Goal: Task Accomplishment & Management: Manage account settings

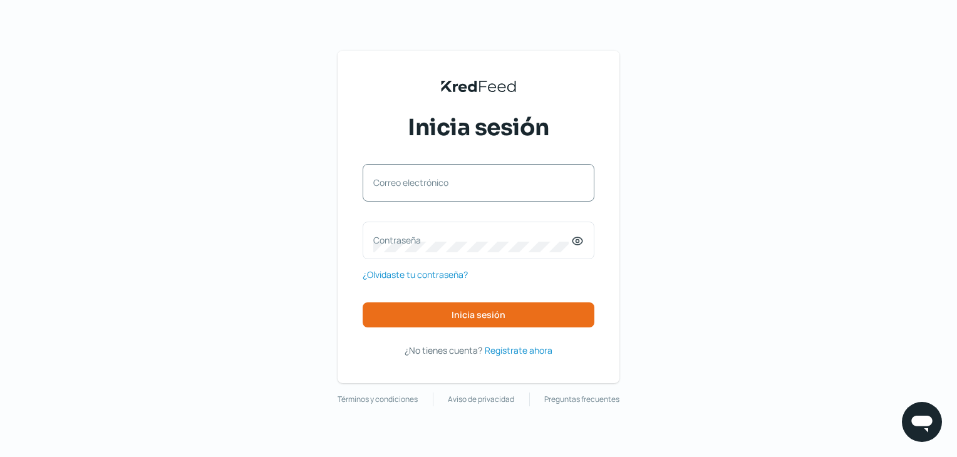
click at [442, 183] on div "Correo electrónico" at bounding box center [479, 183] width 232 height 38
click at [432, 184] on input "Correo electrónico" at bounding box center [478, 189] width 210 height 11
type input "[EMAIL_ADDRESS][DOMAIN_NAME]"
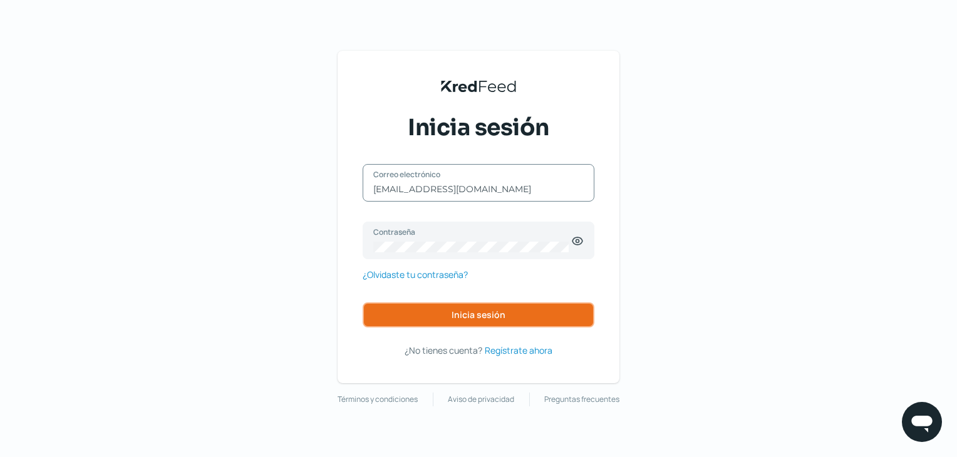
click at [485, 311] on span "Inicia sesión" at bounding box center [479, 315] width 54 height 9
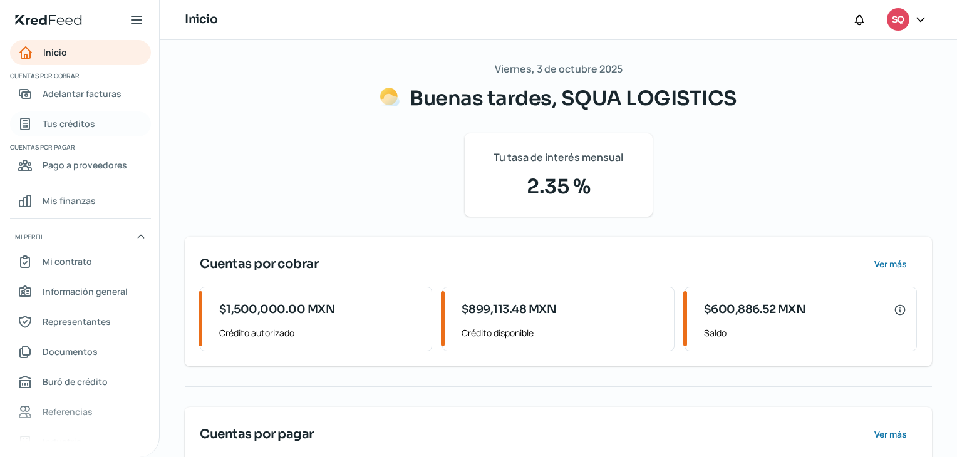
click at [75, 125] on span "Tus créditos" at bounding box center [69, 124] width 53 height 16
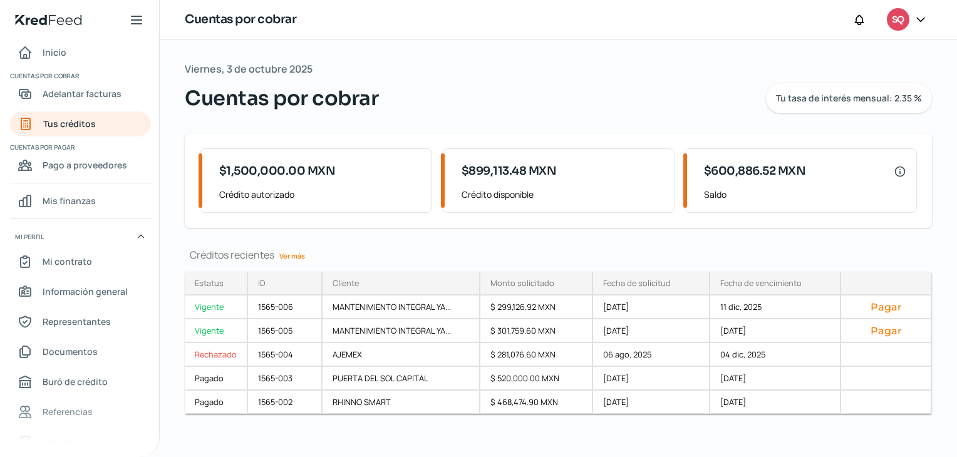
scroll to position [7, 0]
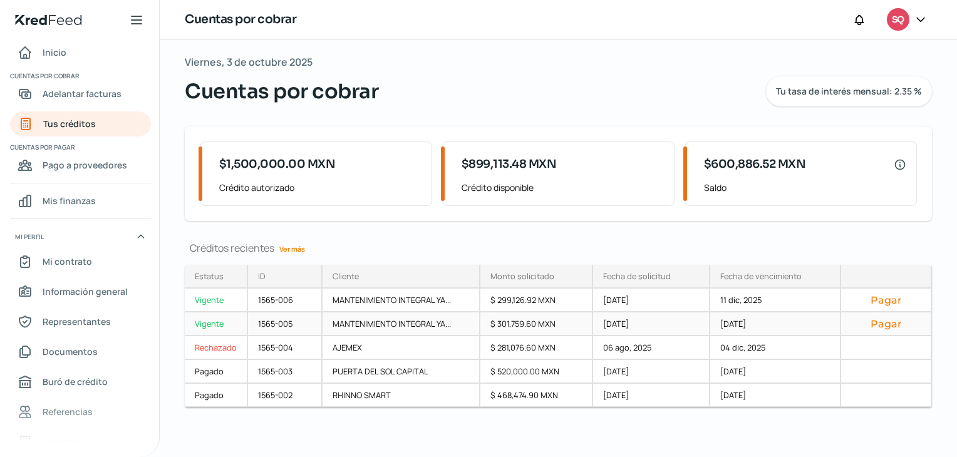
click at [260, 314] on div "1565-005" at bounding box center [285, 325] width 75 height 24
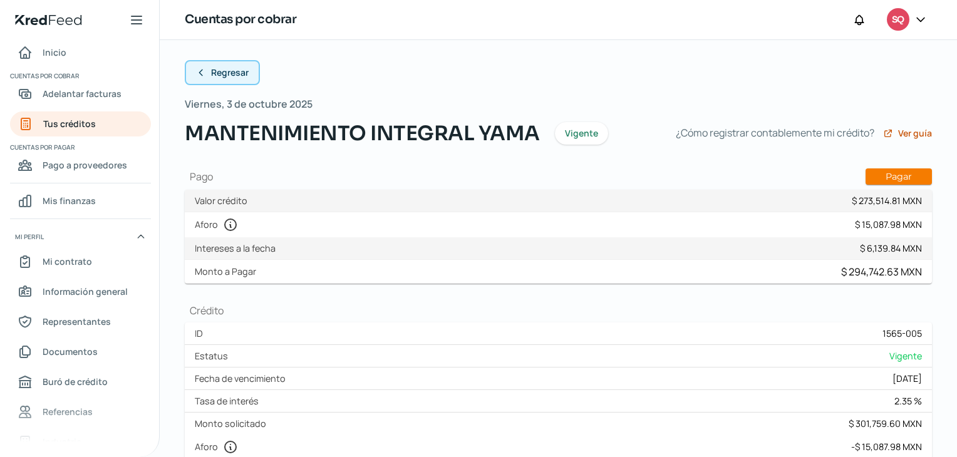
click at [221, 68] on span "Regresar" at bounding box center [230, 72] width 38 height 9
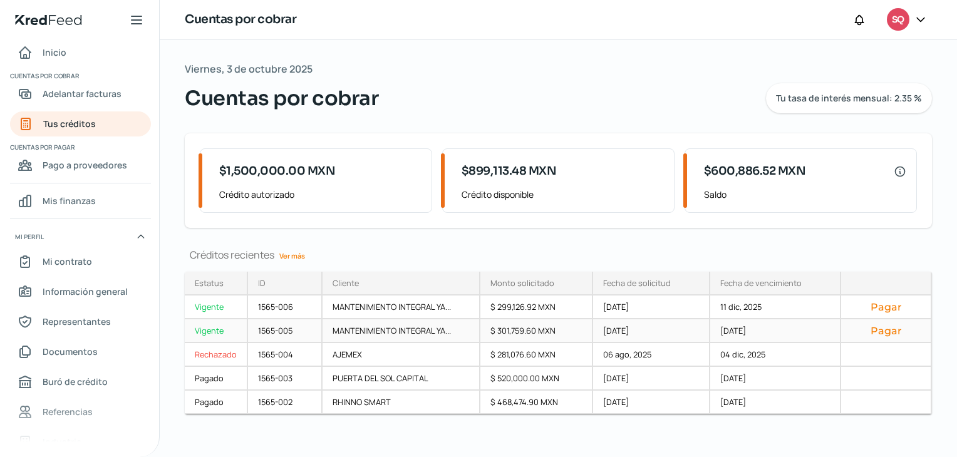
click at [888, 327] on button "Pagar" at bounding box center [886, 330] width 70 height 13
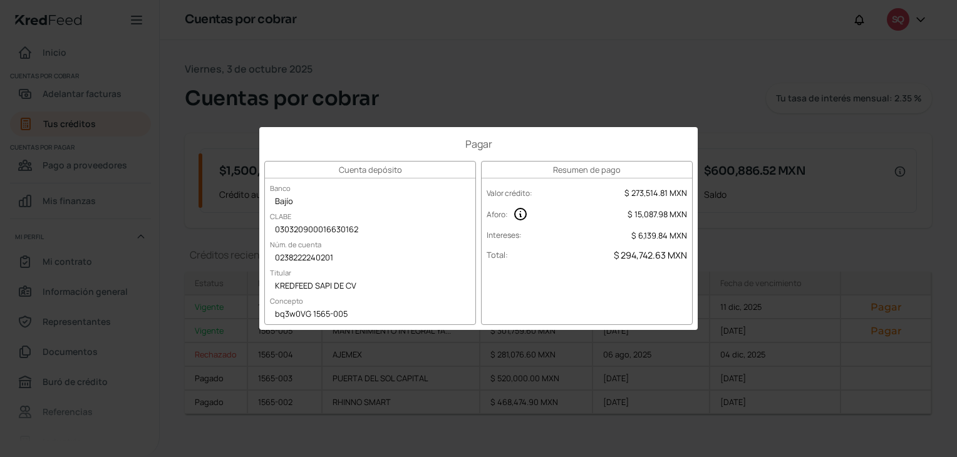
click at [516, 36] on div "Pagar Cuenta depósito Banco Bajío [PERSON_NAME] 030320900016630162 Núm. de cuen…" at bounding box center [478, 228] width 957 height 457
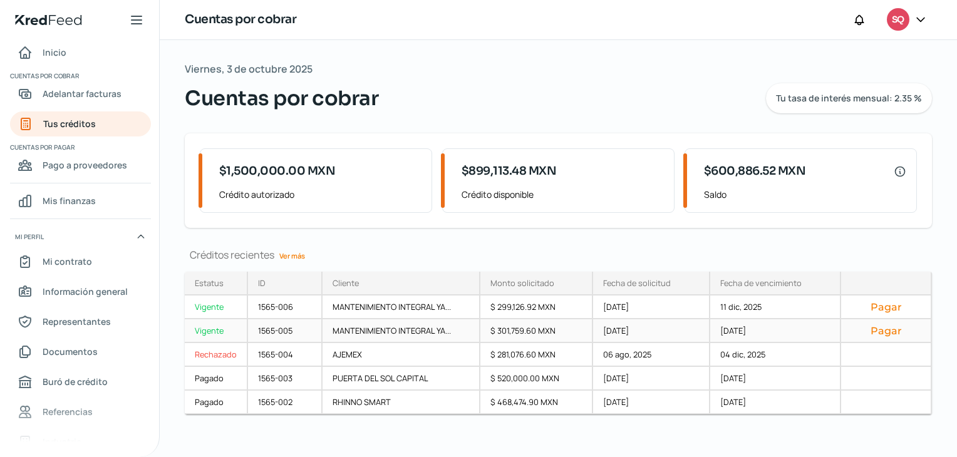
click at [218, 323] on div "Vigente" at bounding box center [216, 331] width 63 height 24
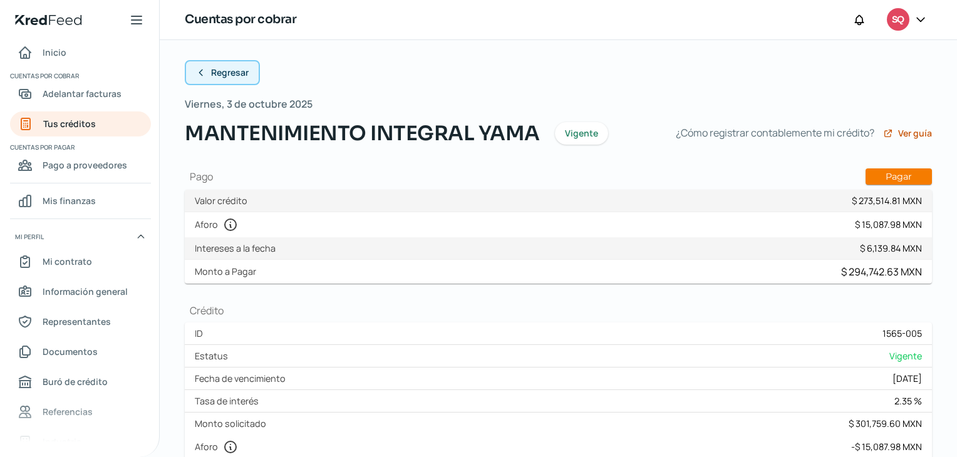
click at [214, 70] on span "Regresar" at bounding box center [230, 72] width 38 height 9
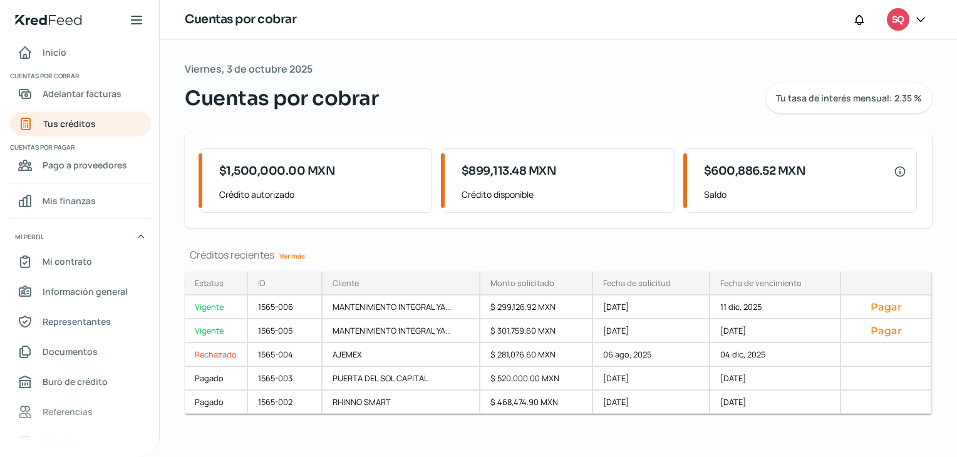
scroll to position [7, 0]
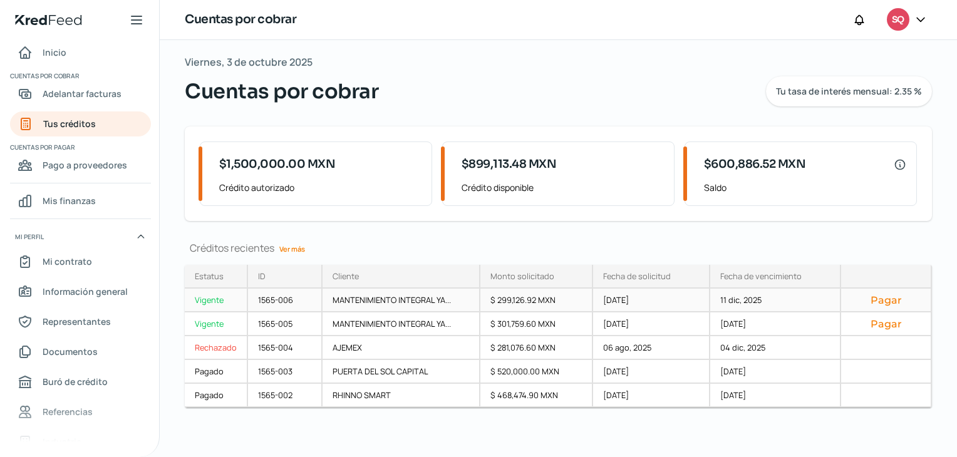
click at [256, 303] on div "1565-006" at bounding box center [285, 301] width 75 height 24
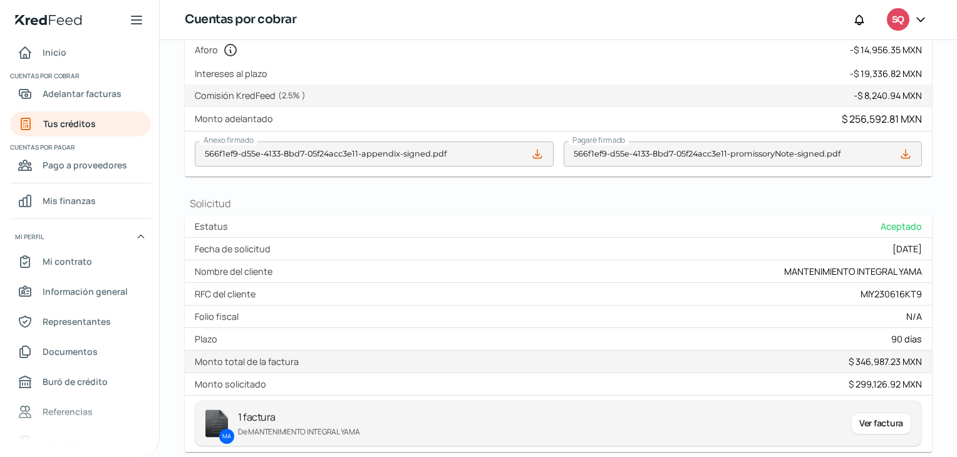
scroll to position [367, 0]
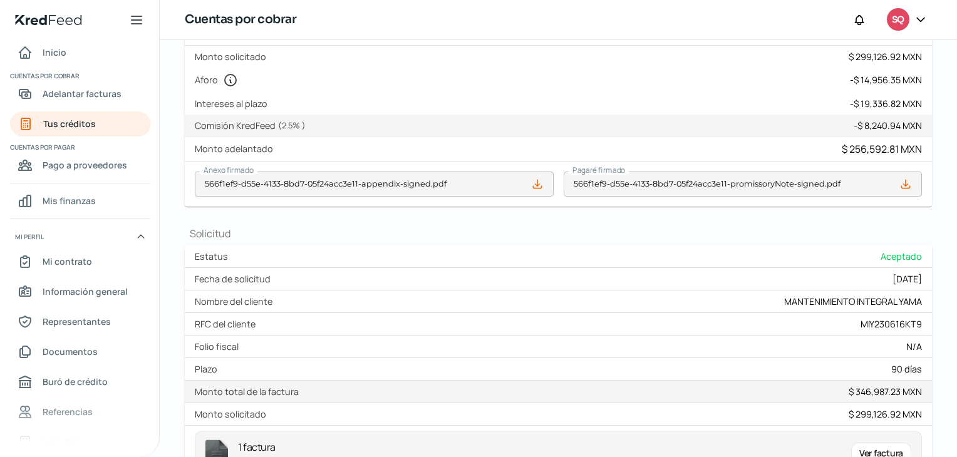
click at [930, 26] on div at bounding box center [921, 20] width 23 height 24
click at [925, 20] on icon at bounding box center [921, 20] width 8 height 4
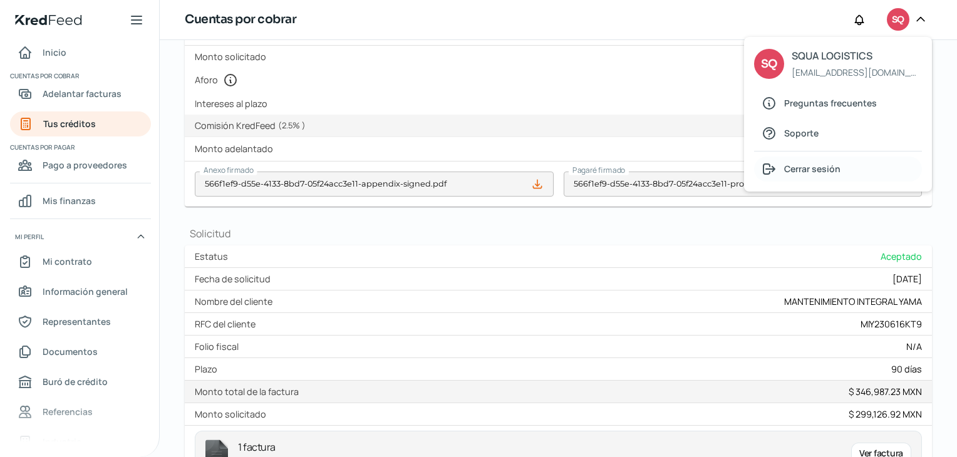
click at [821, 177] on div "Cerrar sesión" at bounding box center [838, 169] width 168 height 25
